Goal: Information Seeking & Learning: Learn about a topic

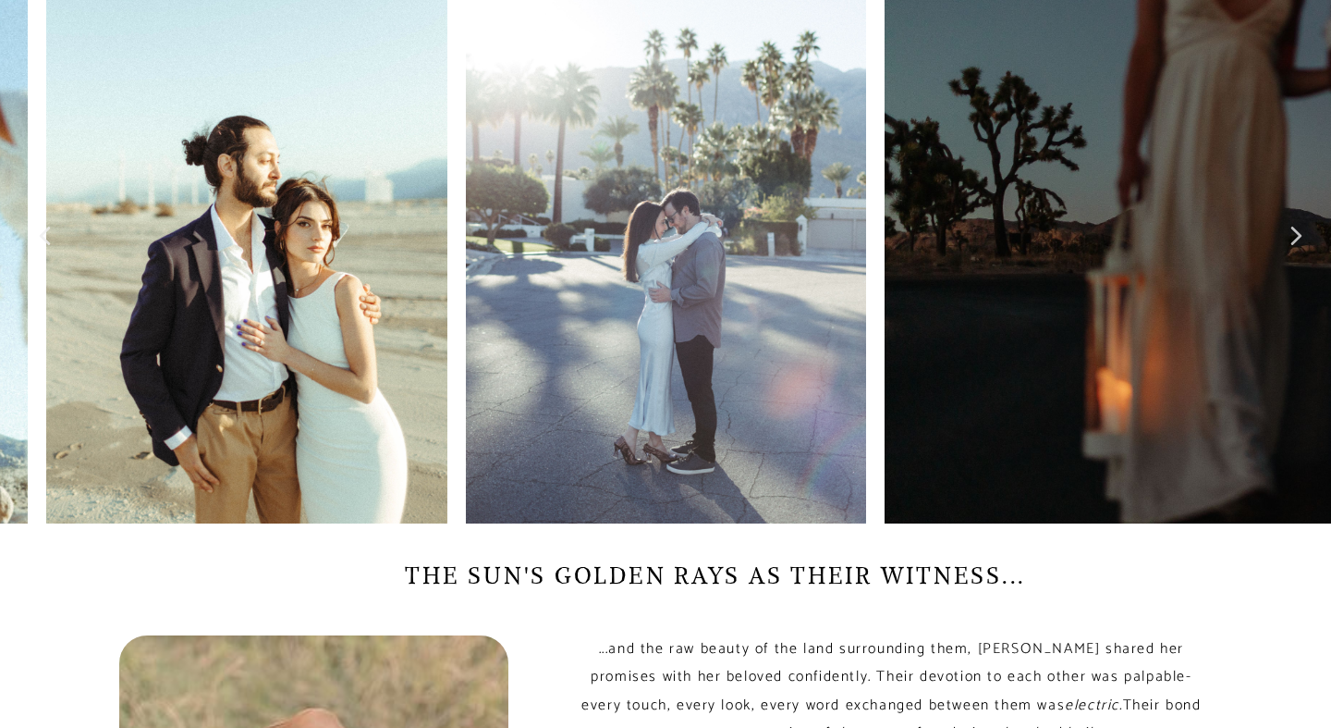
scroll to position [935, 0]
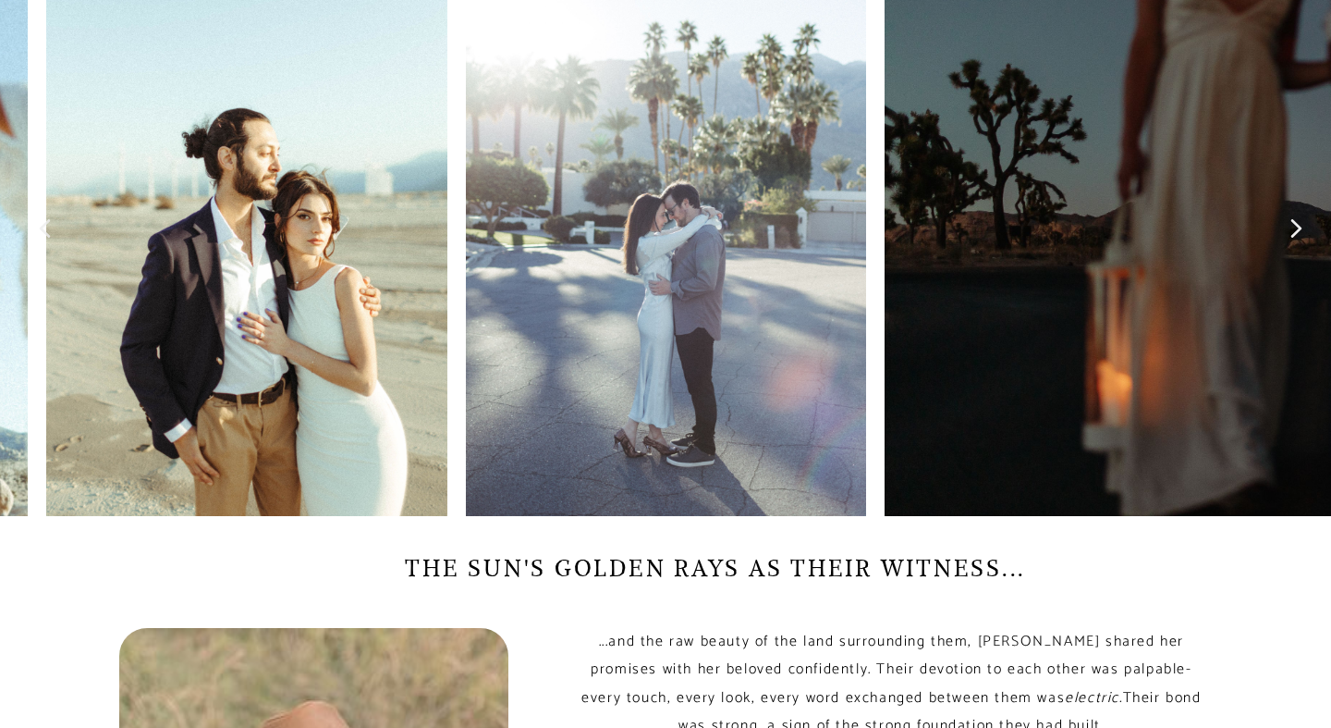
click at [1292, 218] on icon at bounding box center [1297, 228] width 14 height 37
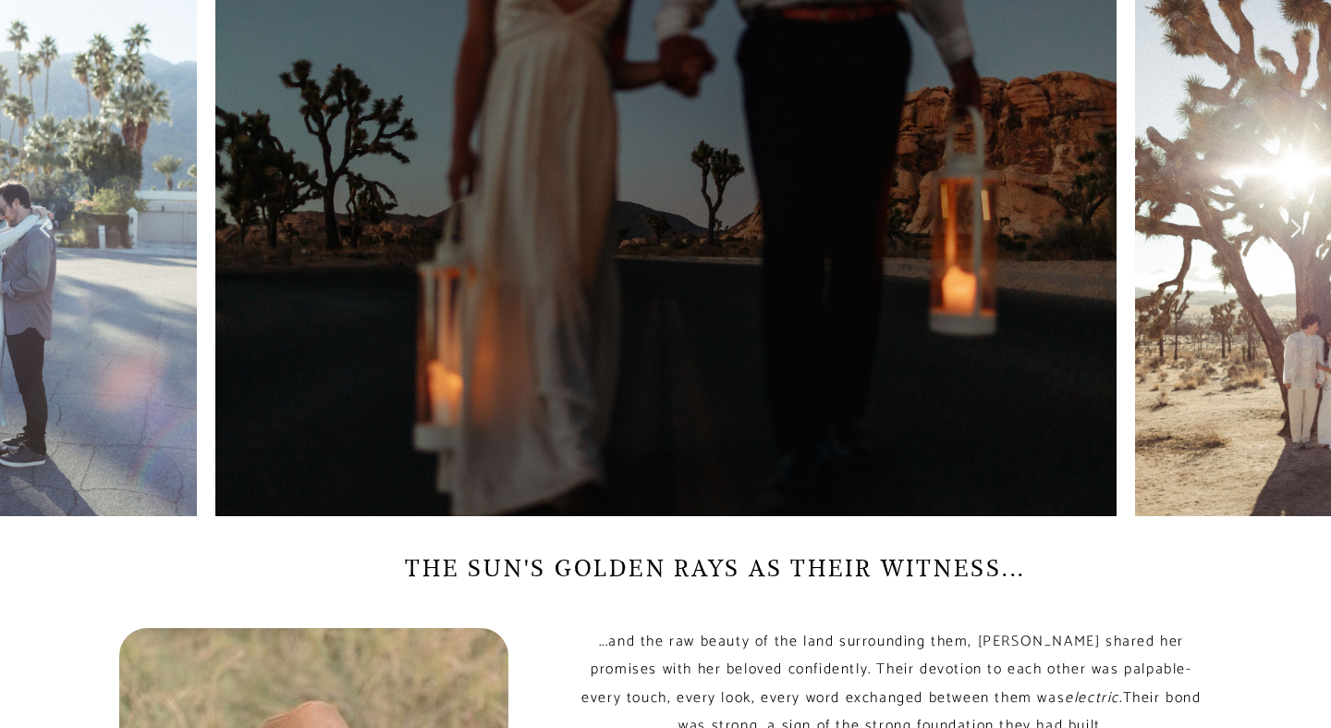
click at [1292, 219] on icon at bounding box center [1297, 228] width 14 height 37
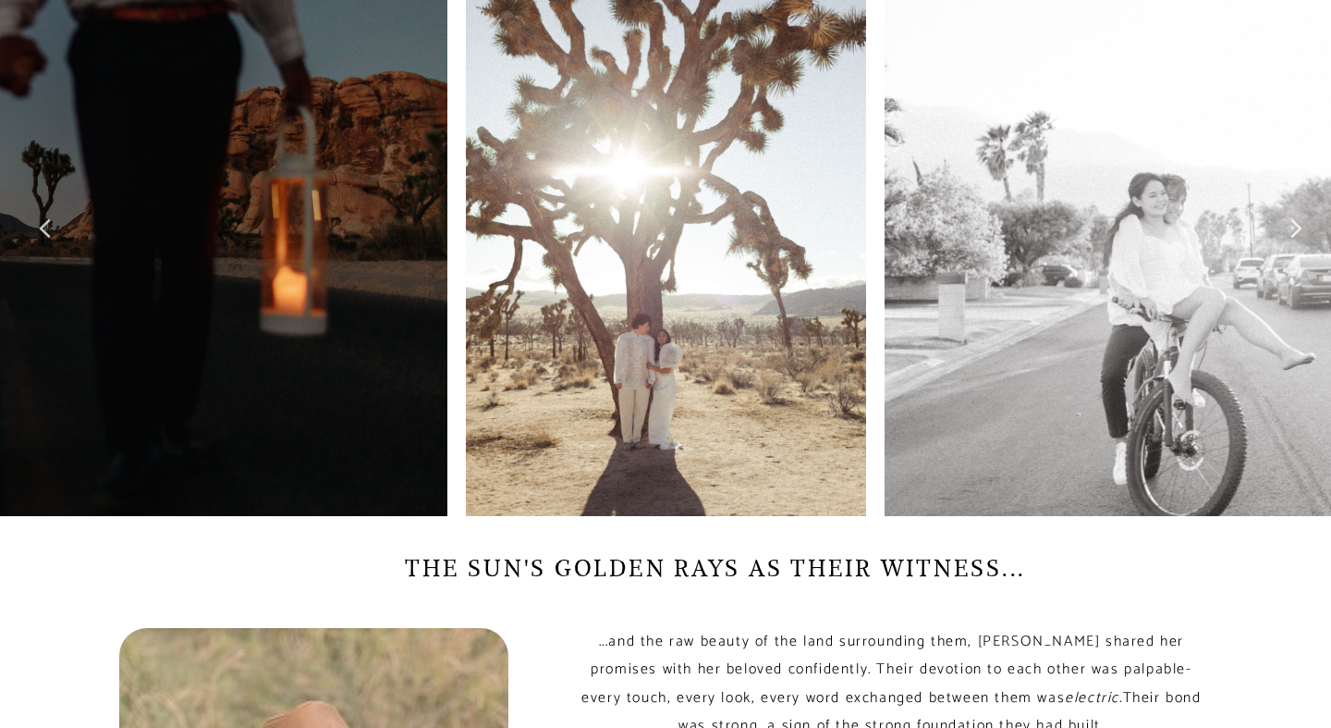
click at [1292, 223] on icon at bounding box center [1297, 228] width 11 height 18
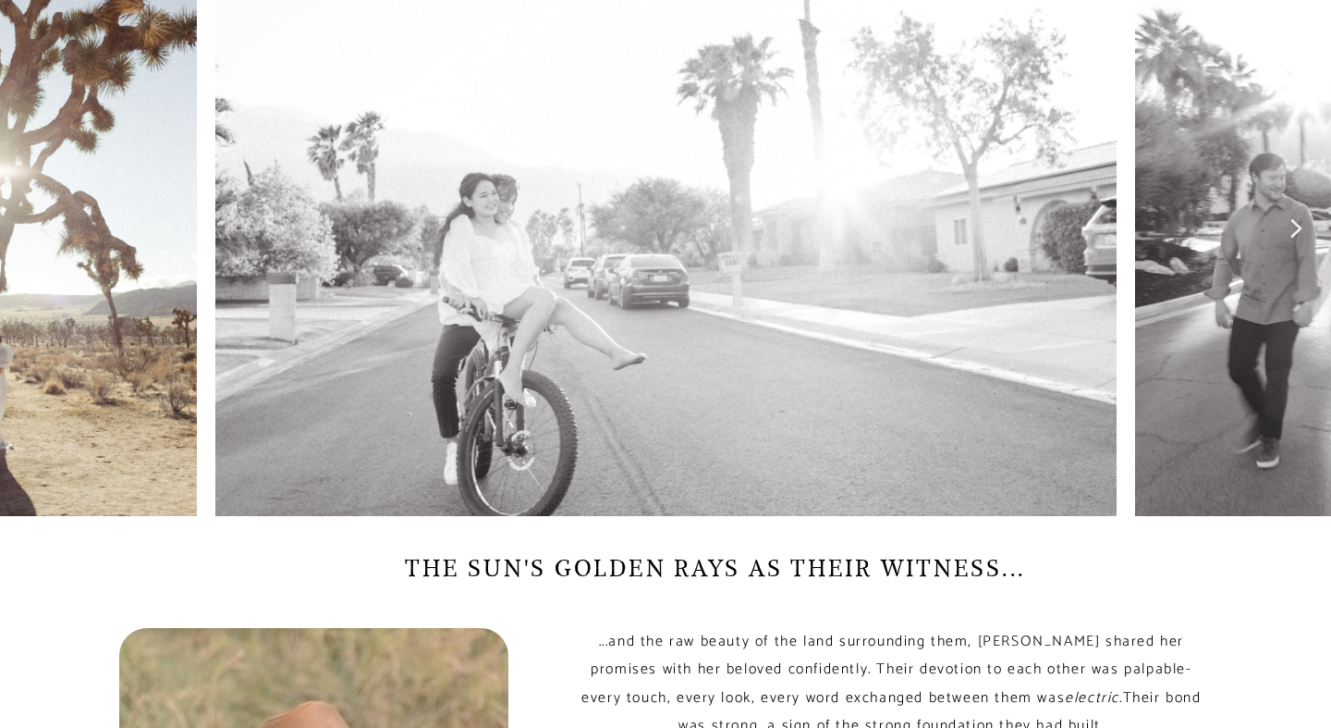
click at [1292, 224] on icon at bounding box center [1297, 228] width 11 height 18
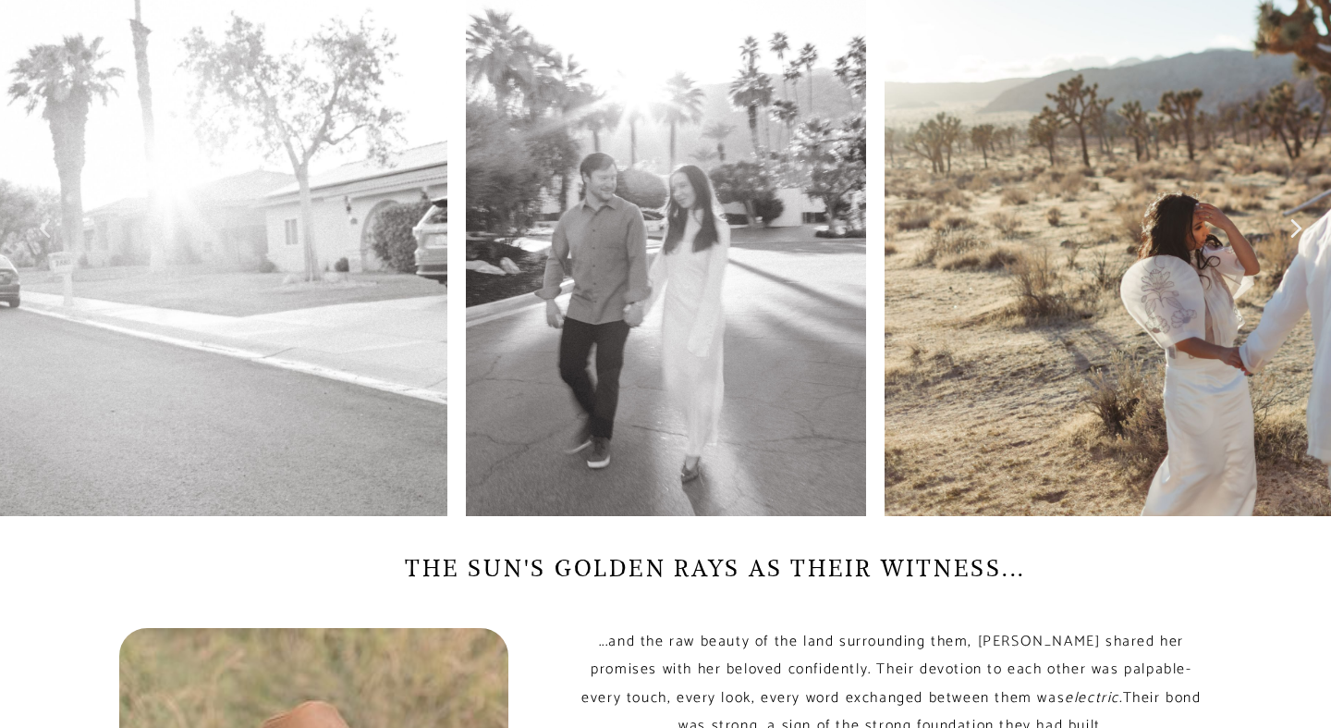
click at [1296, 225] on icon at bounding box center [1297, 228] width 11 height 18
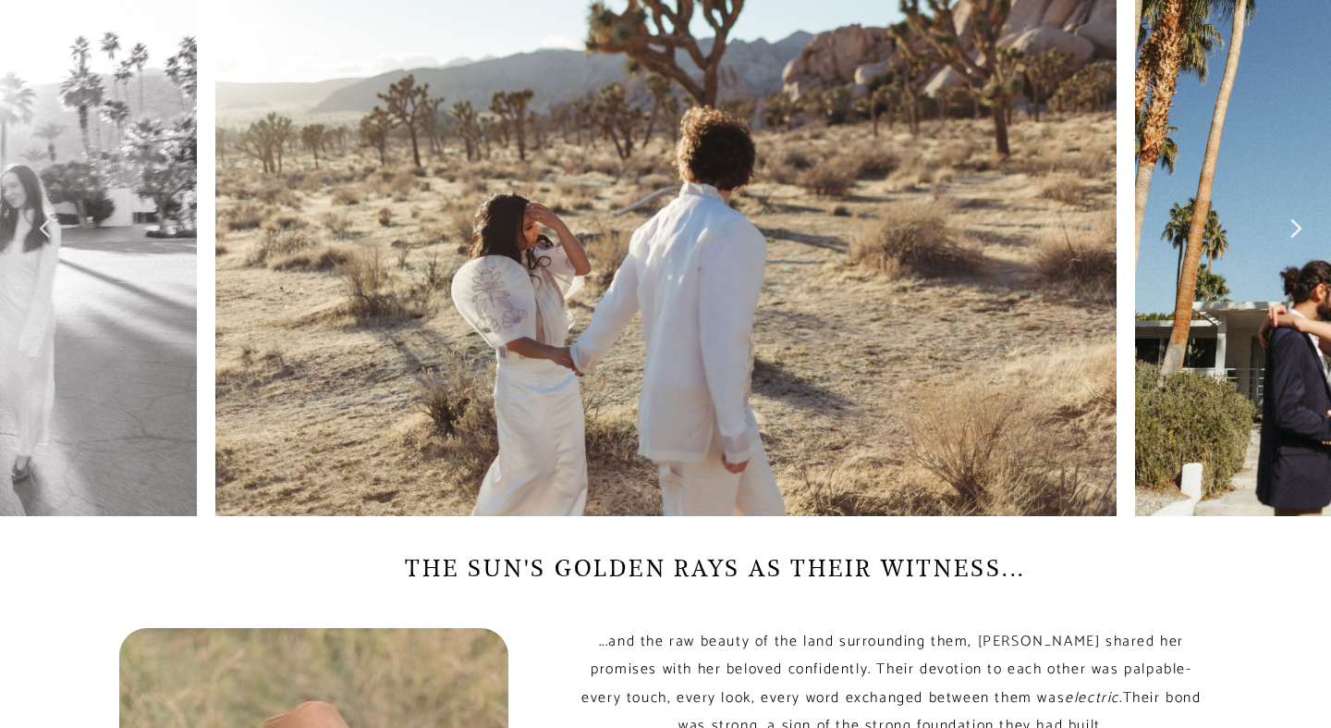
click at [1301, 219] on icon at bounding box center [1297, 228] width 14 height 37
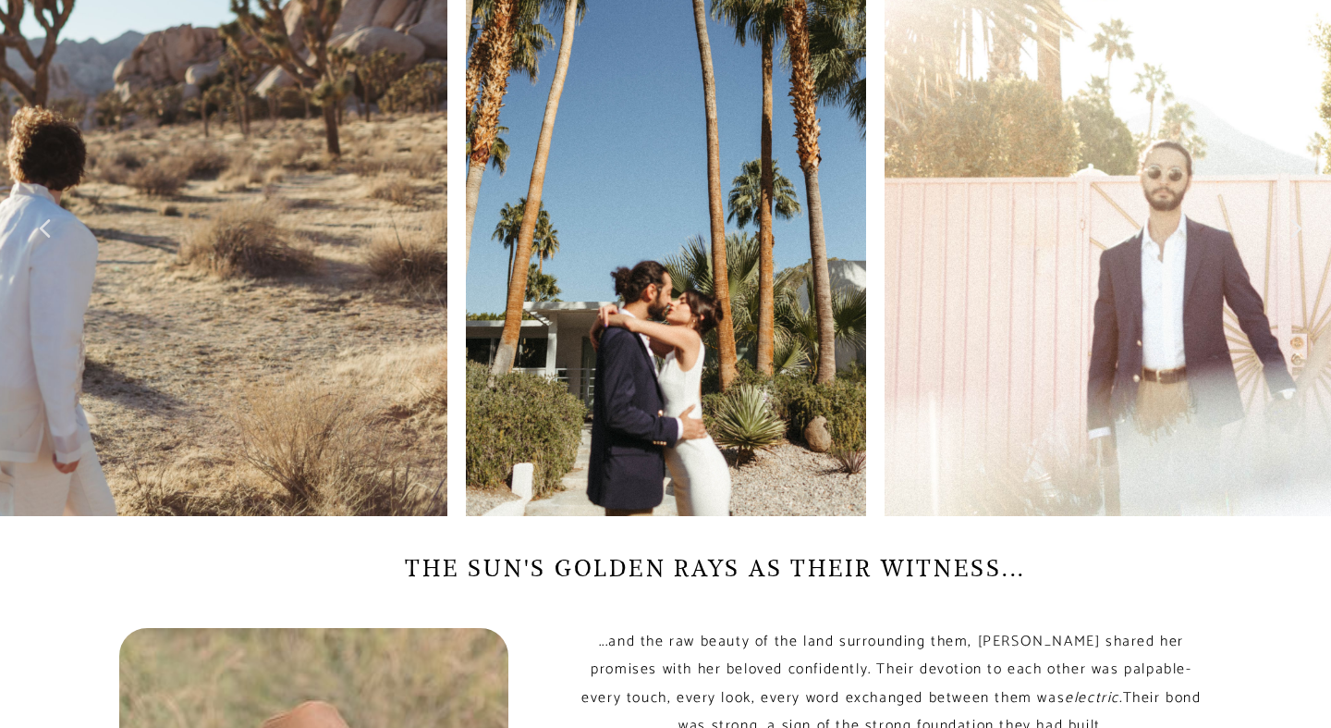
click at [1301, 220] on icon at bounding box center [1297, 228] width 14 height 37
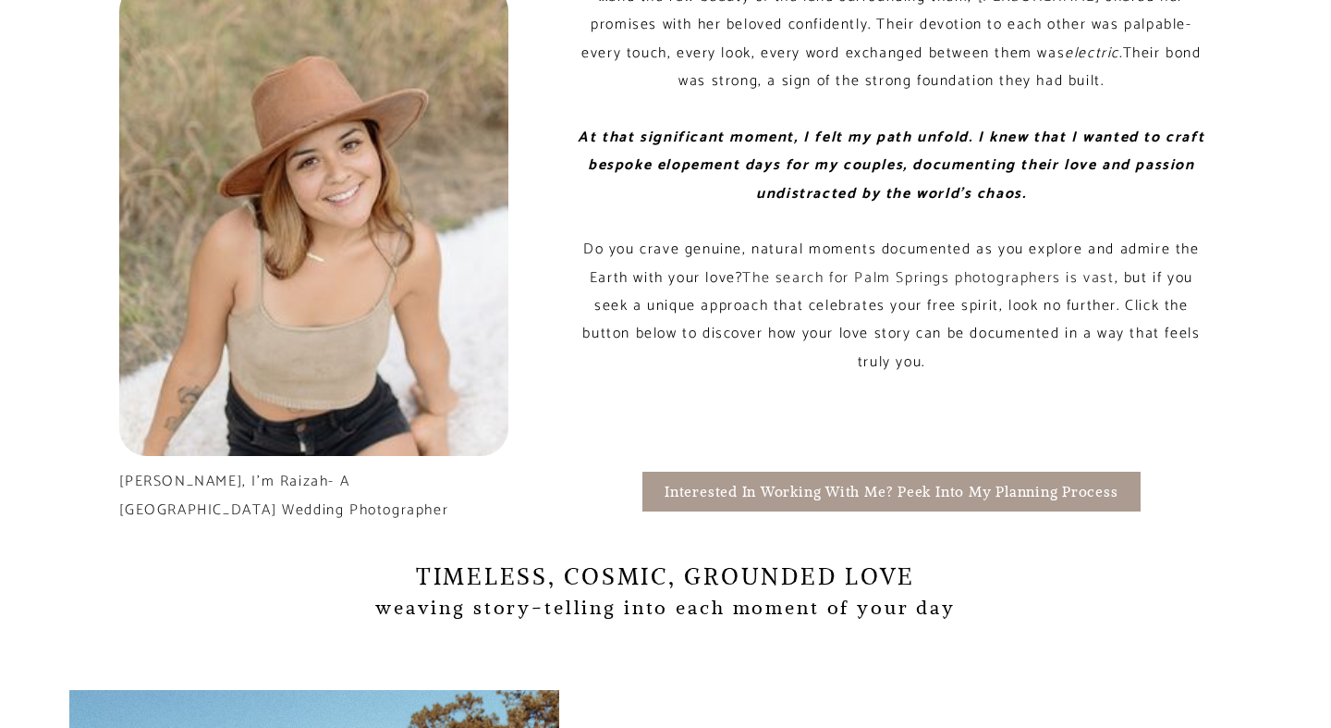
scroll to position [1580, 0]
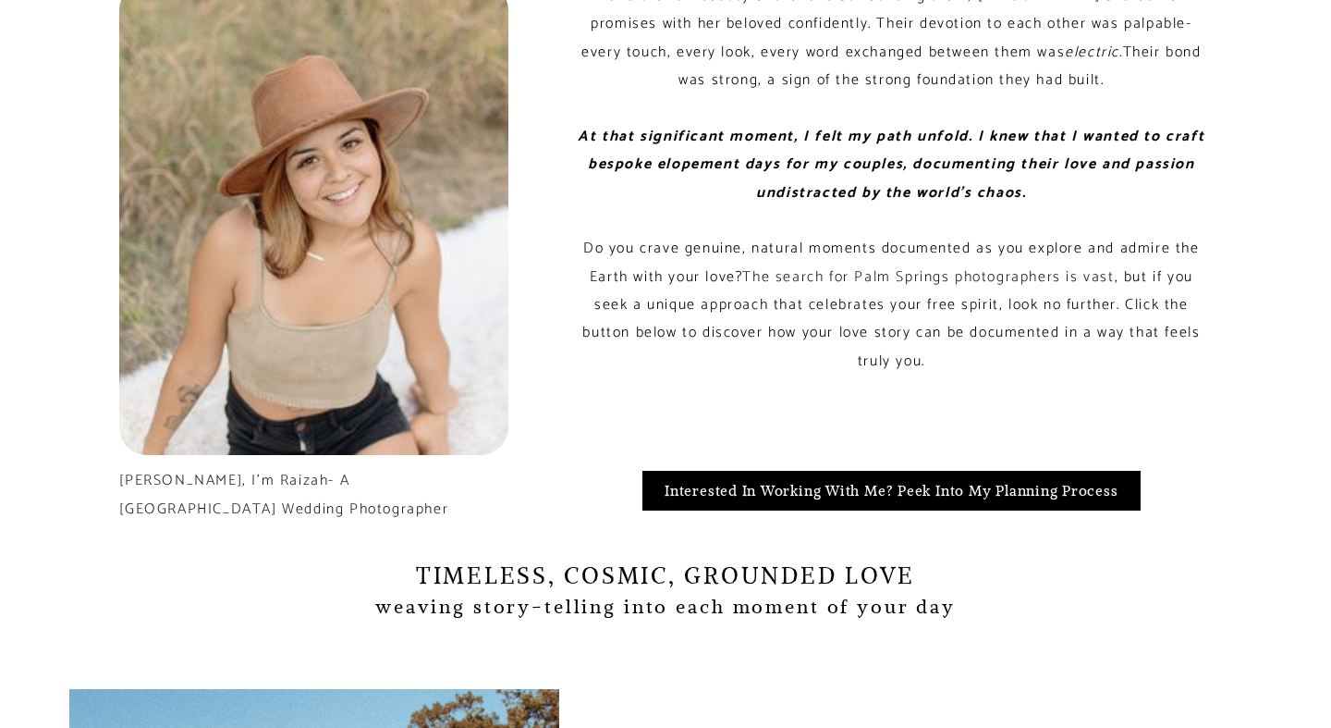
click at [889, 497] on span "Interested in Working with me? Peek into my planning process" at bounding box center [892, 490] width 454 height 20
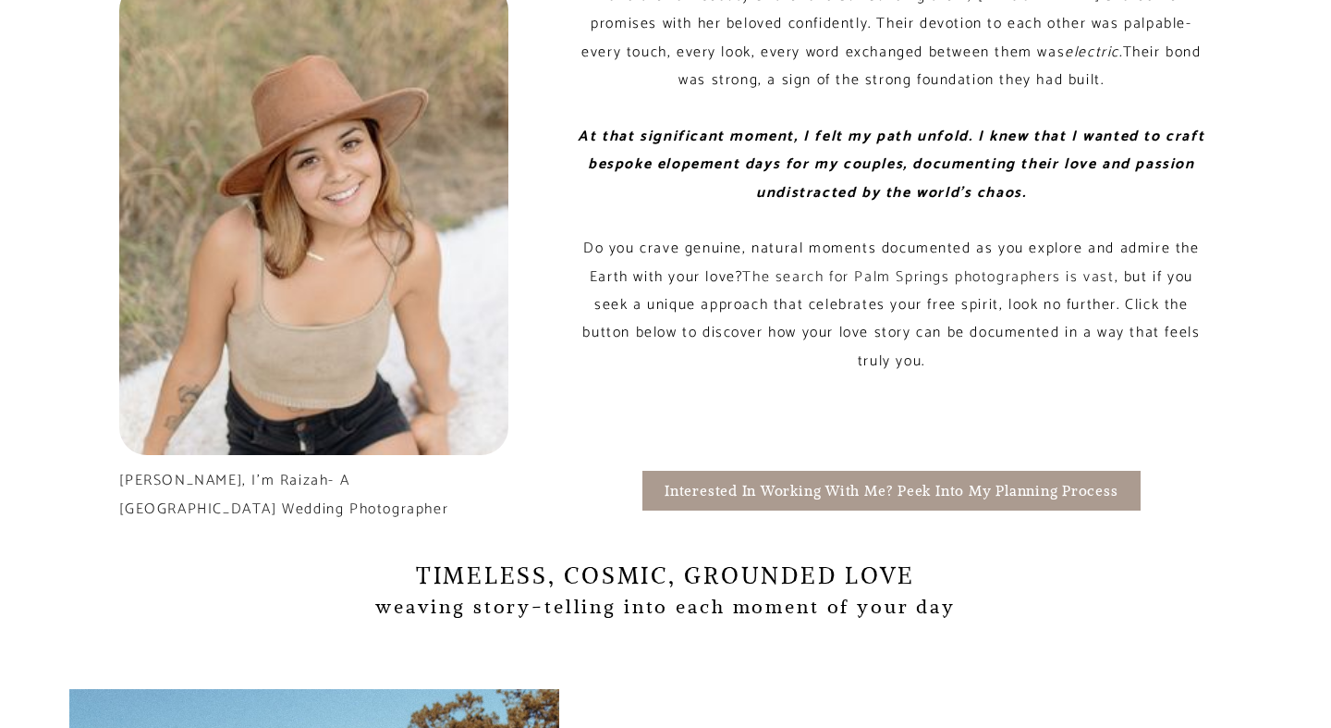
scroll to position [1656, 0]
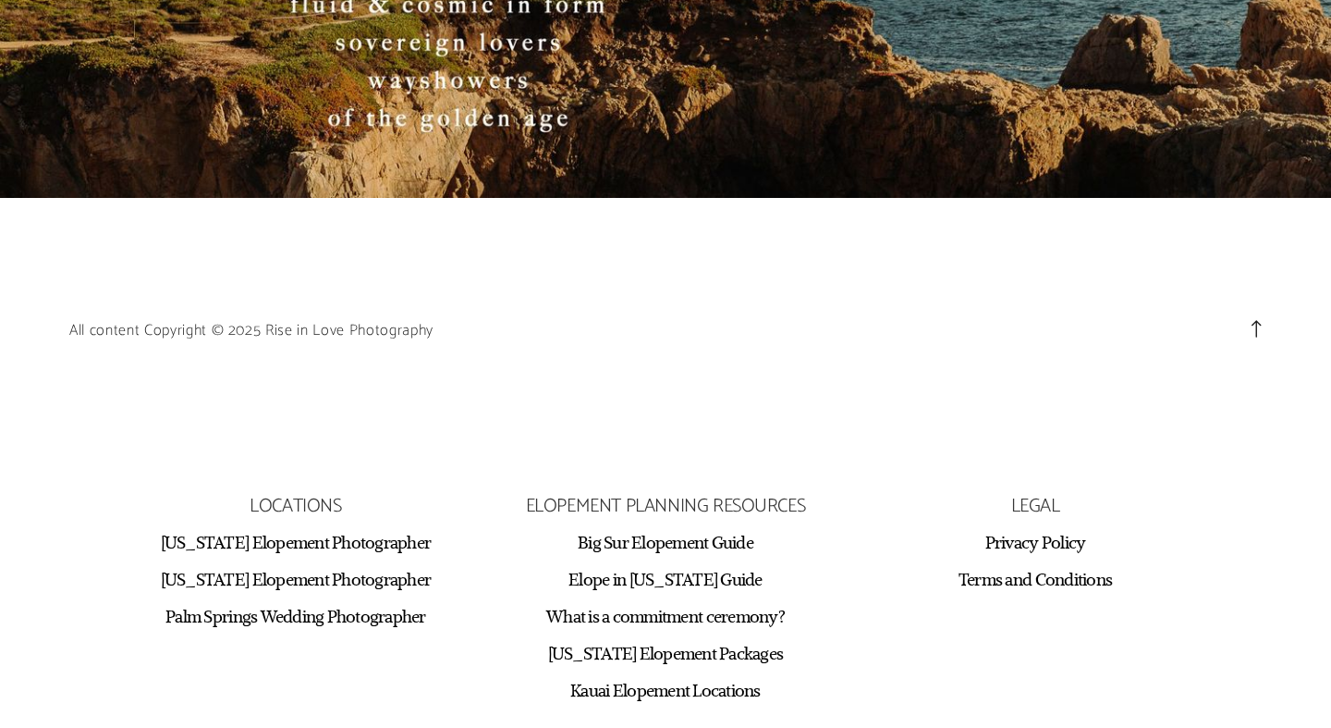
scroll to position [8225, 0]
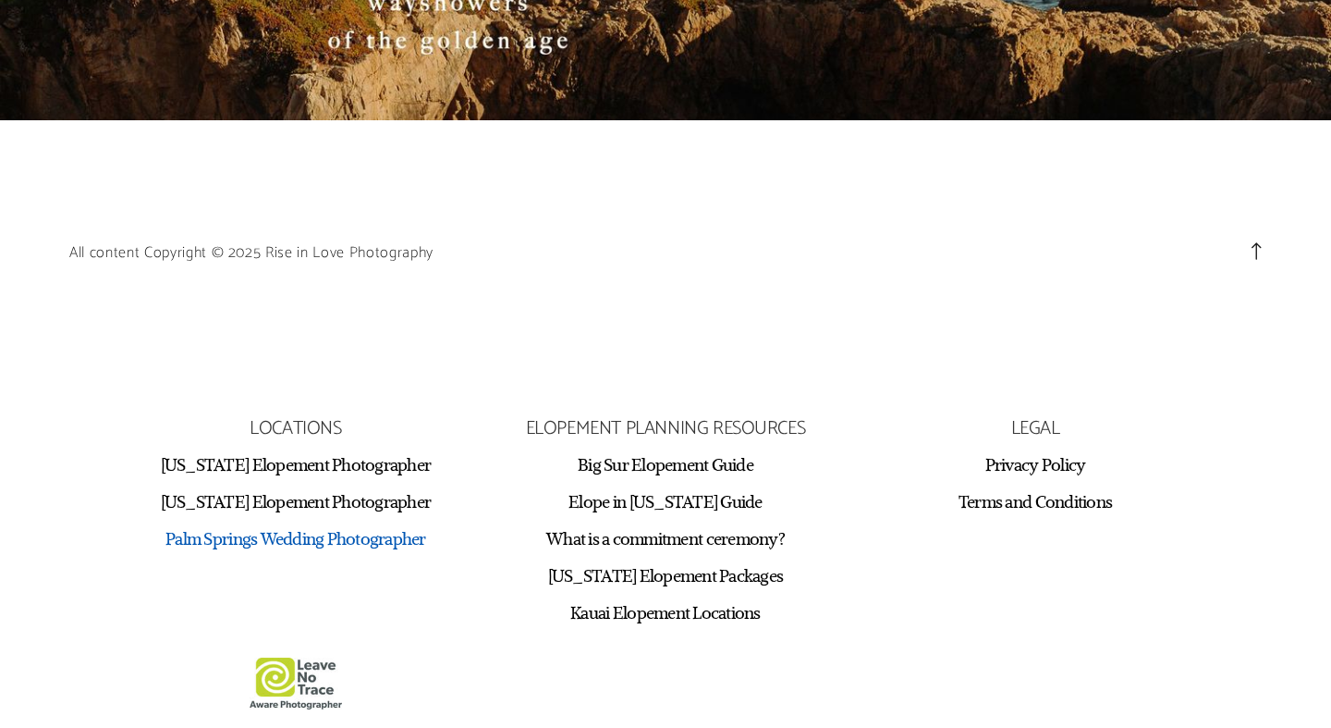
click at [274, 538] on link "Palm Springs Wedding Photographer" at bounding box center [295, 538] width 261 height 22
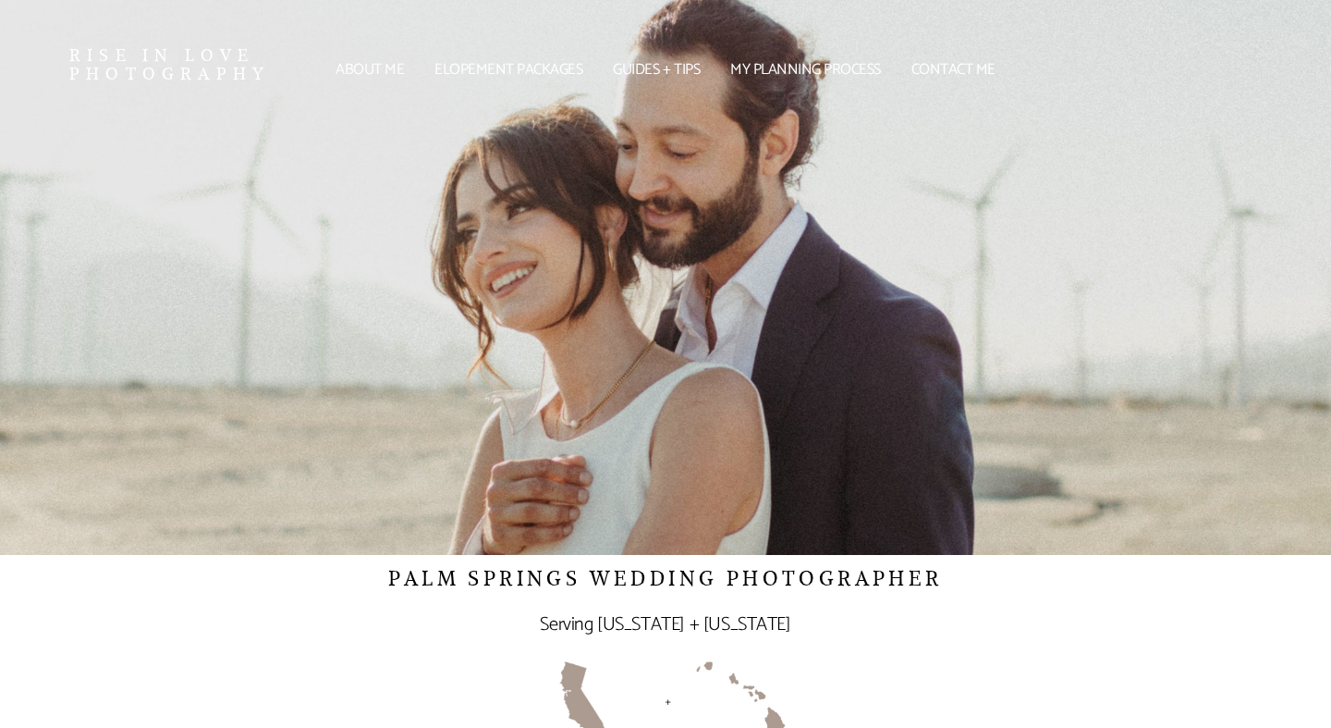
click at [515, 70] on link "Elopement packages" at bounding box center [508, 70] width 169 height 11
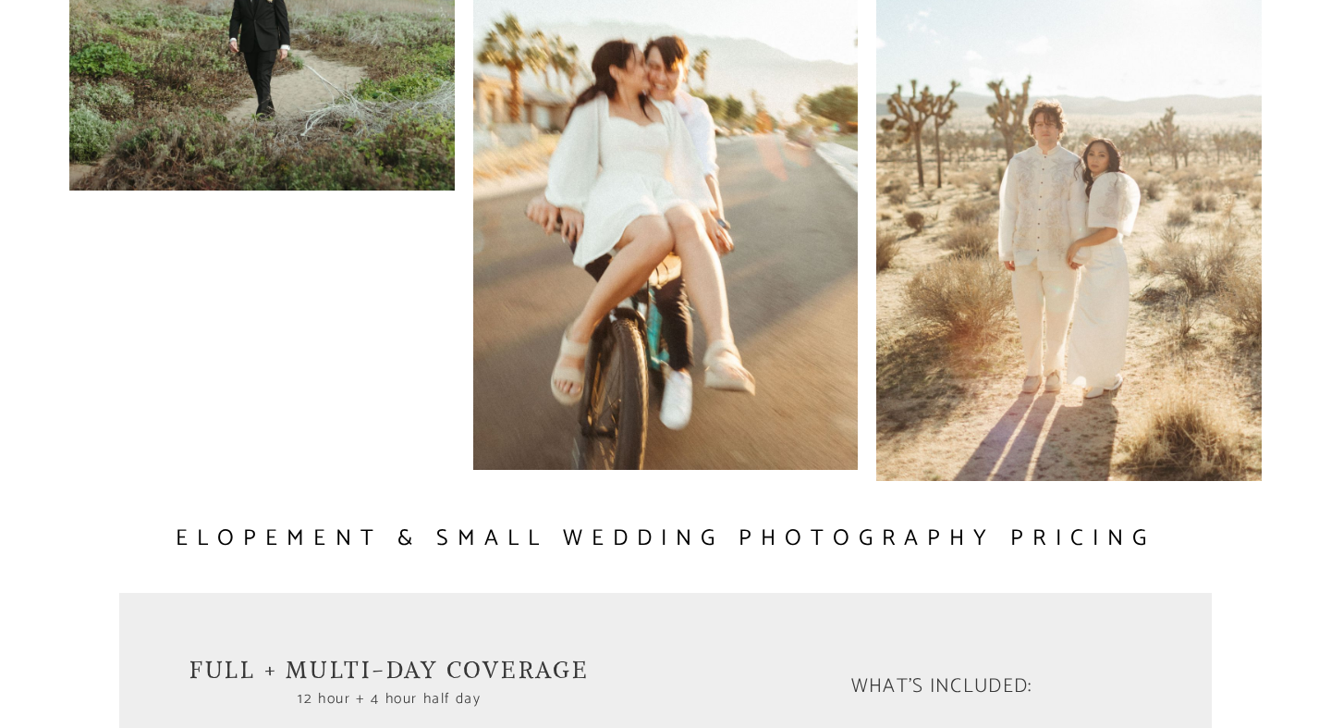
scroll to position [7024, 0]
